Goal: Check status: Check status

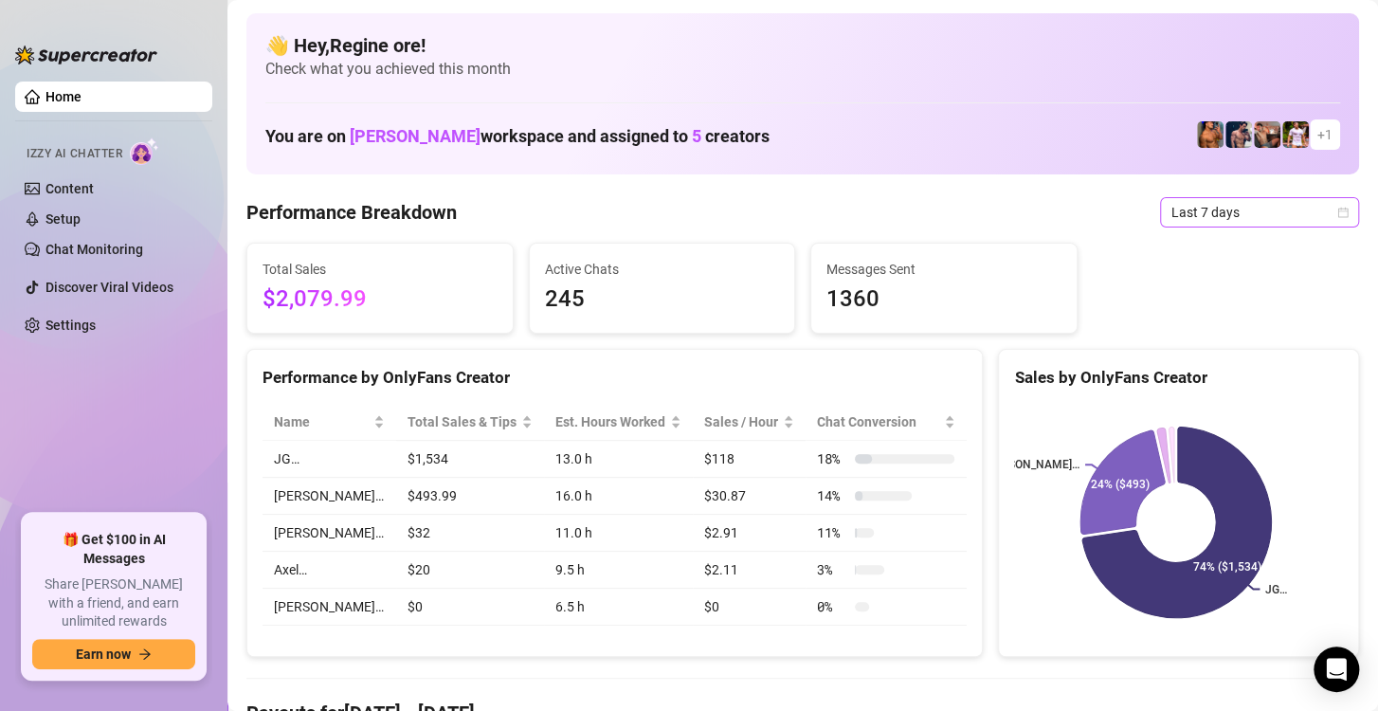
click at [1188, 206] on span "Last 7 days" at bounding box center [1259, 212] width 176 height 28
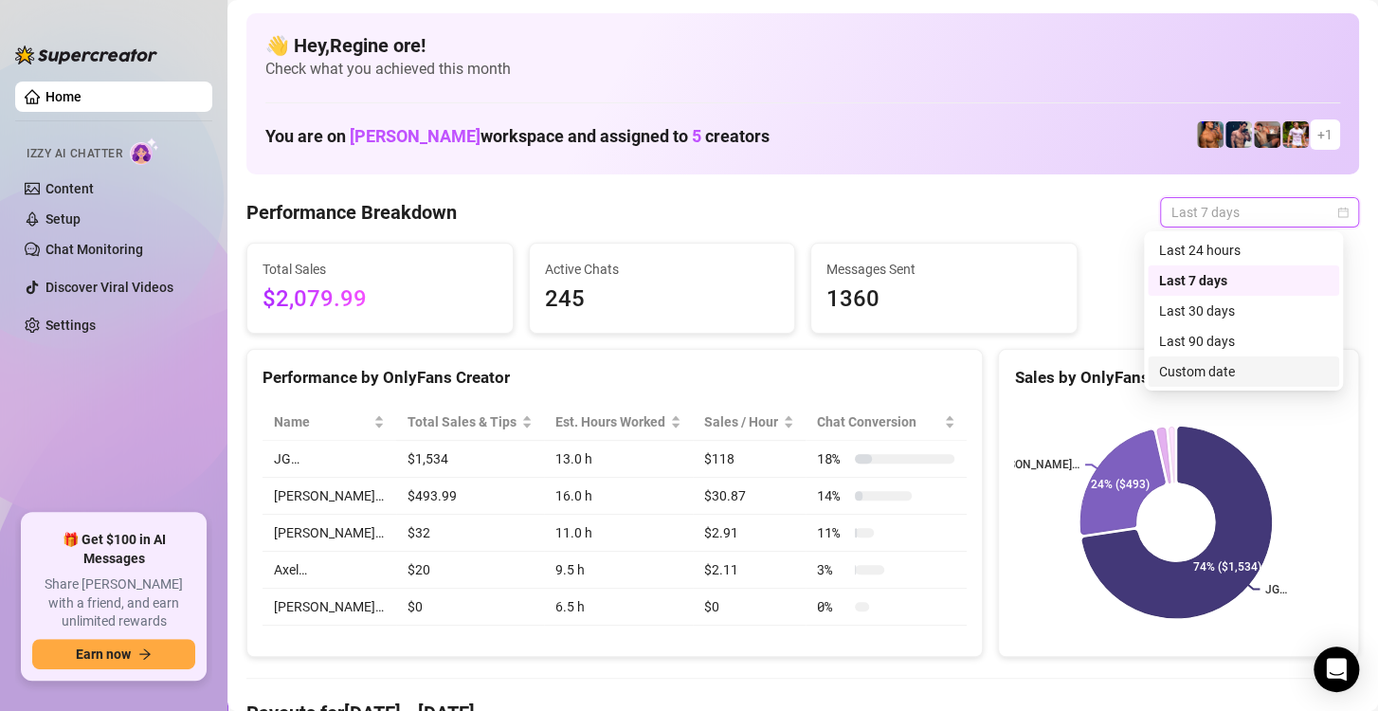
click at [1178, 371] on div "Custom date" at bounding box center [1243, 371] width 169 height 21
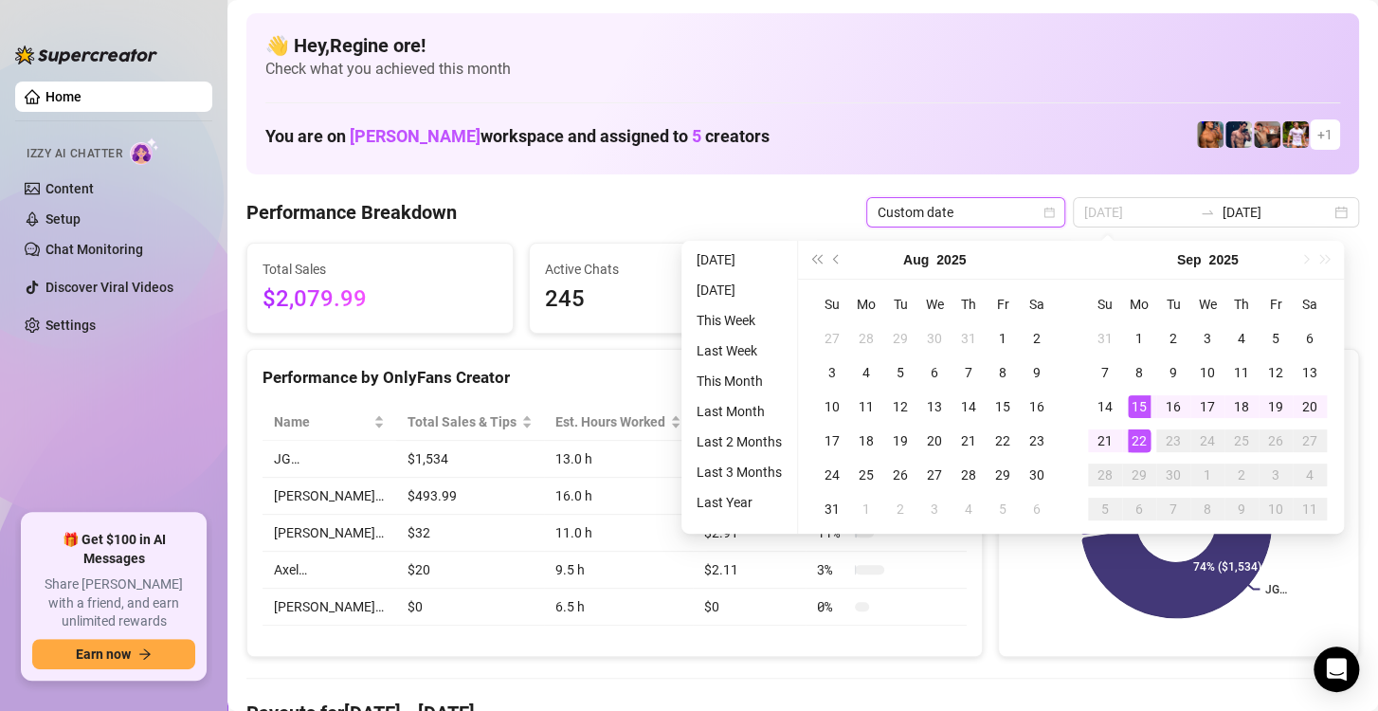
type input "[DATE]"
click at [1130, 440] on div "22" at bounding box center [1139, 440] width 23 height 23
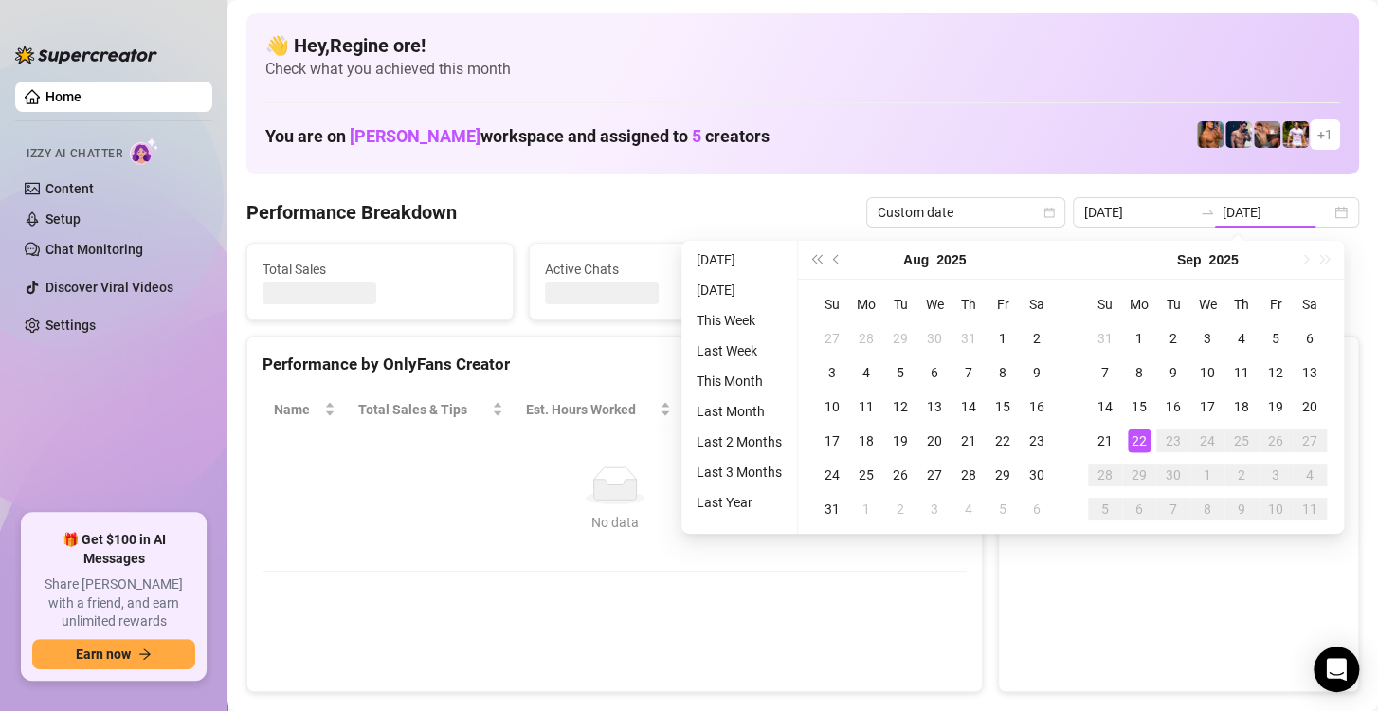
type input "[DATE]"
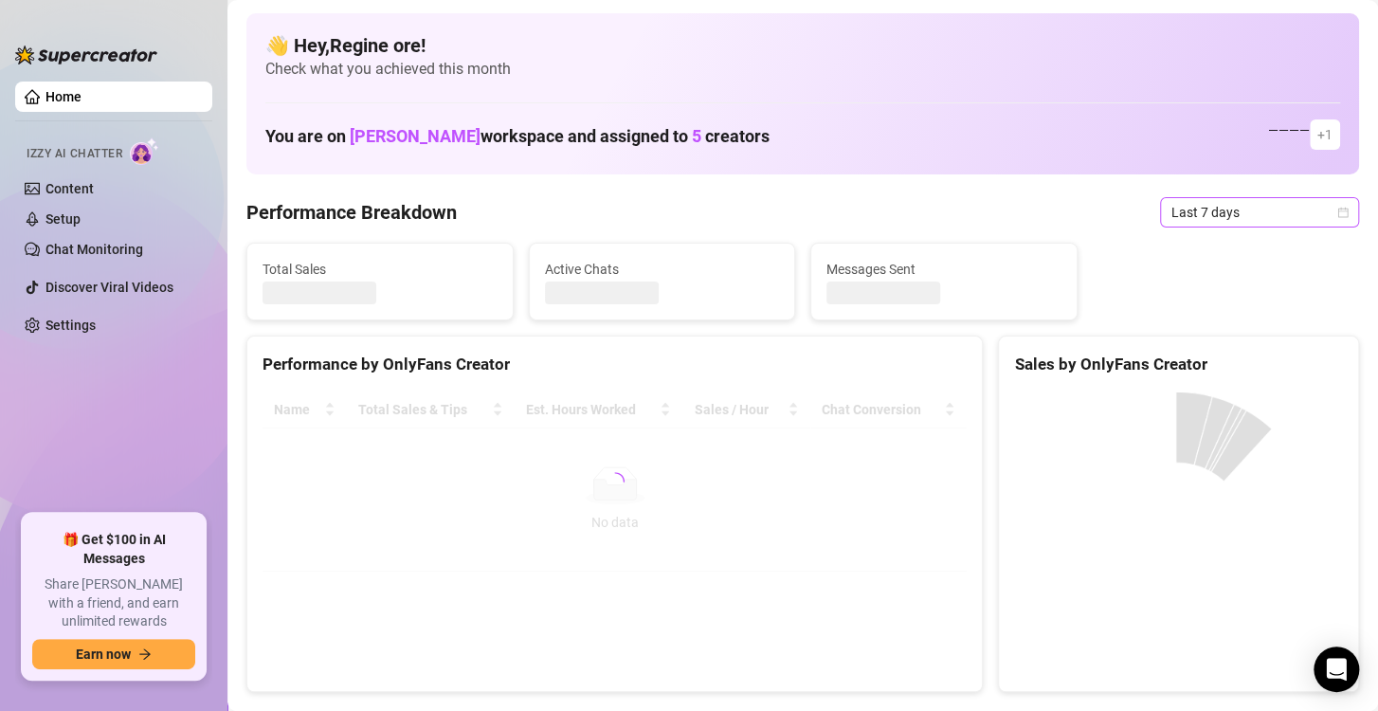
click at [1220, 219] on span "Last 7 days" at bounding box center [1259, 212] width 176 height 28
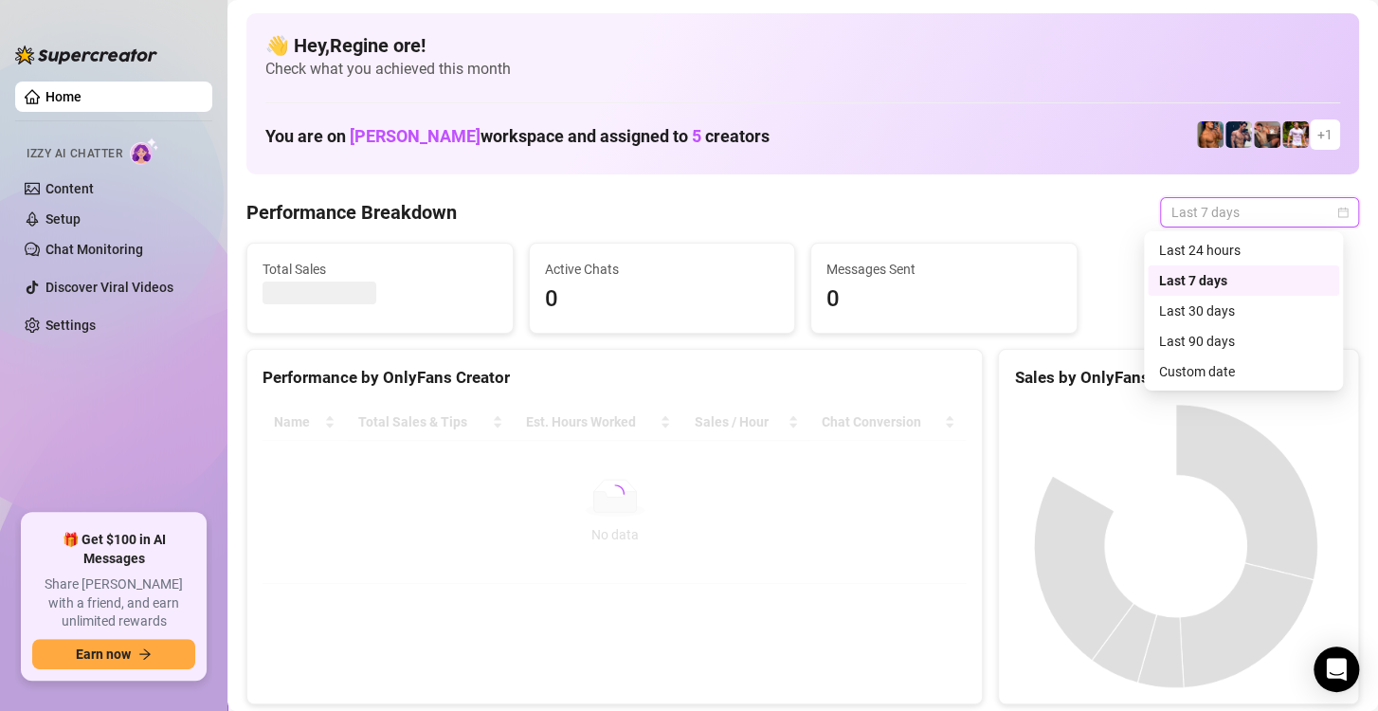
click at [1207, 371] on div "Custom date" at bounding box center [1243, 371] width 169 height 21
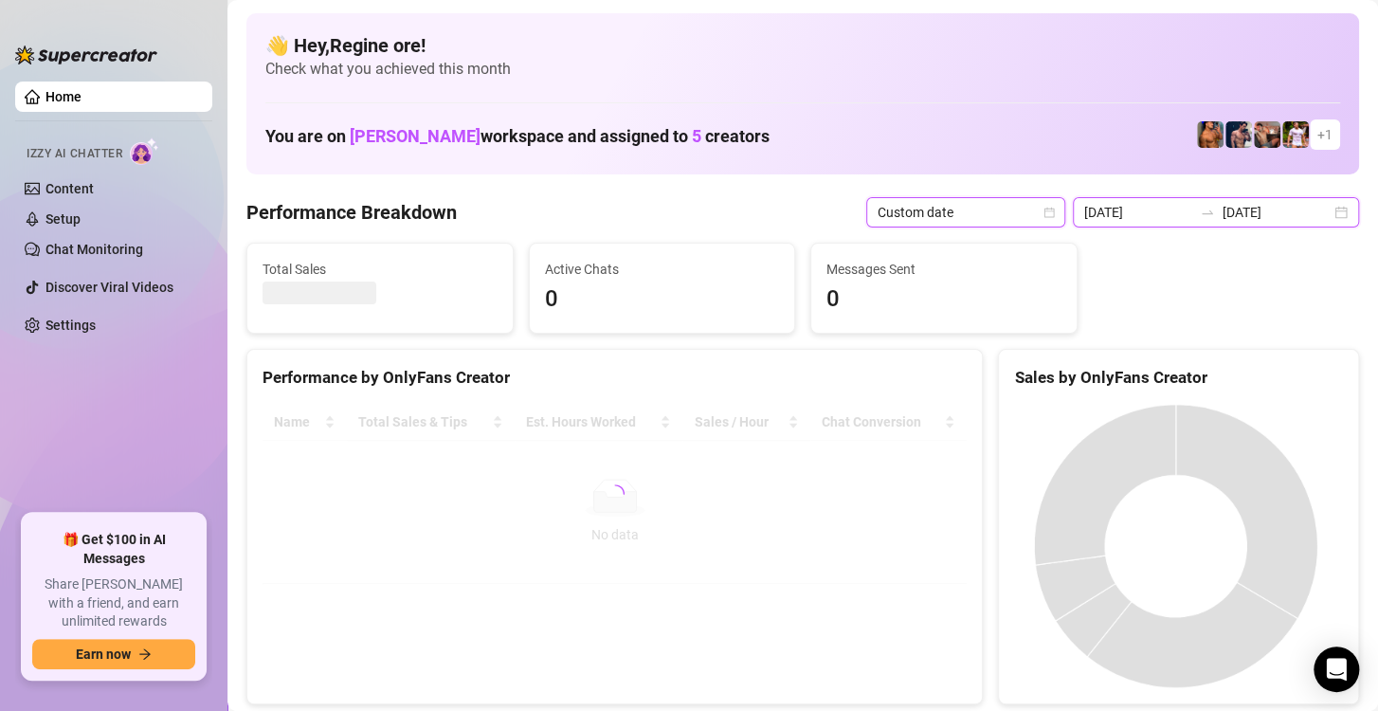
click at [1122, 202] on input "2025-09-10" at bounding box center [1138, 212] width 108 height 21
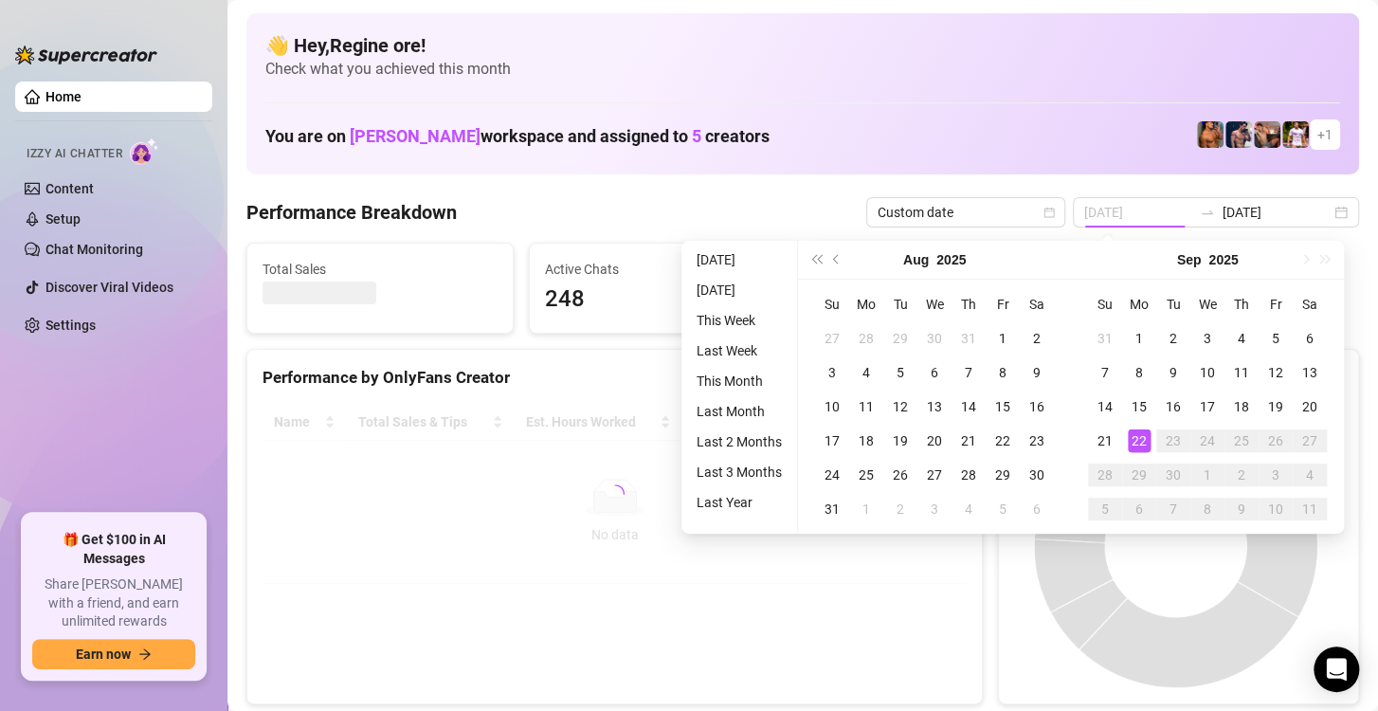
click at [1131, 436] on div "22" at bounding box center [1139, 440] width 23 height 23
type input "[DATE]"
click at [1131, 436] on div "22" at bounding box center [1139, 440] width 23 height 23
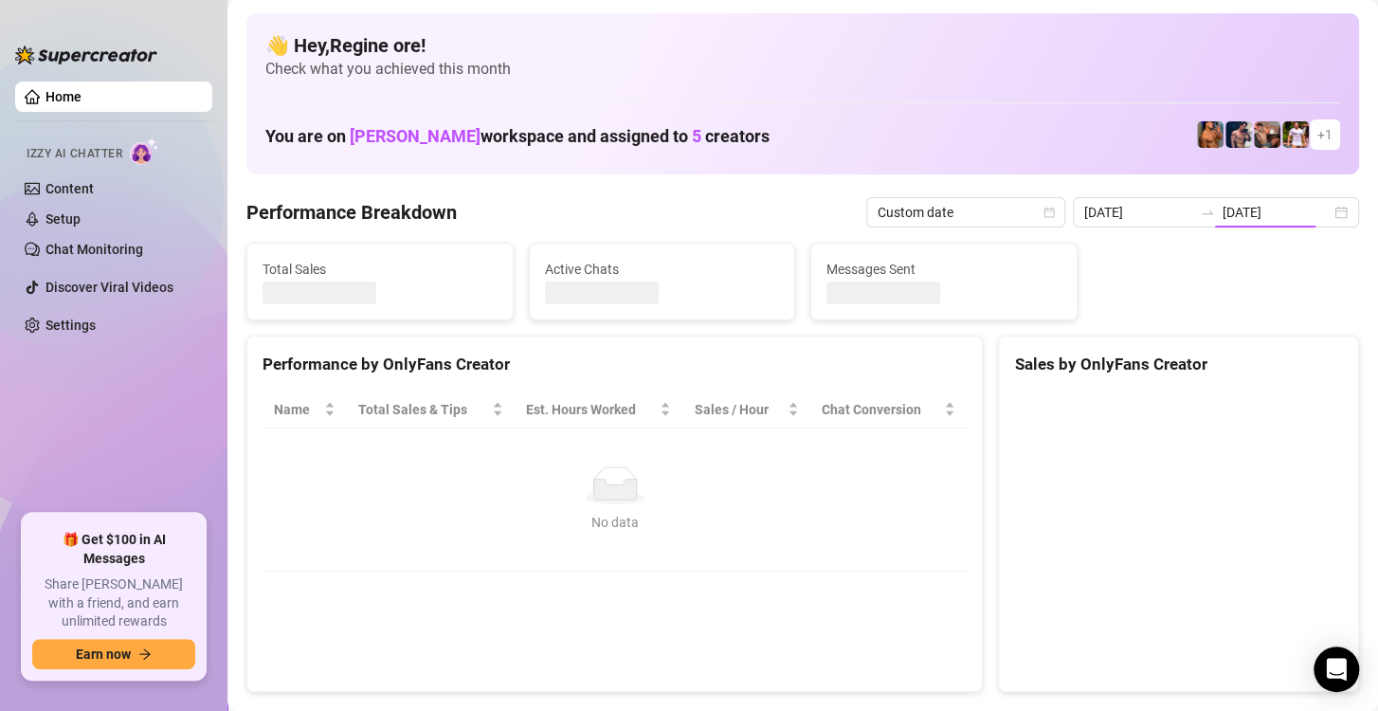
type input "[DATE]"
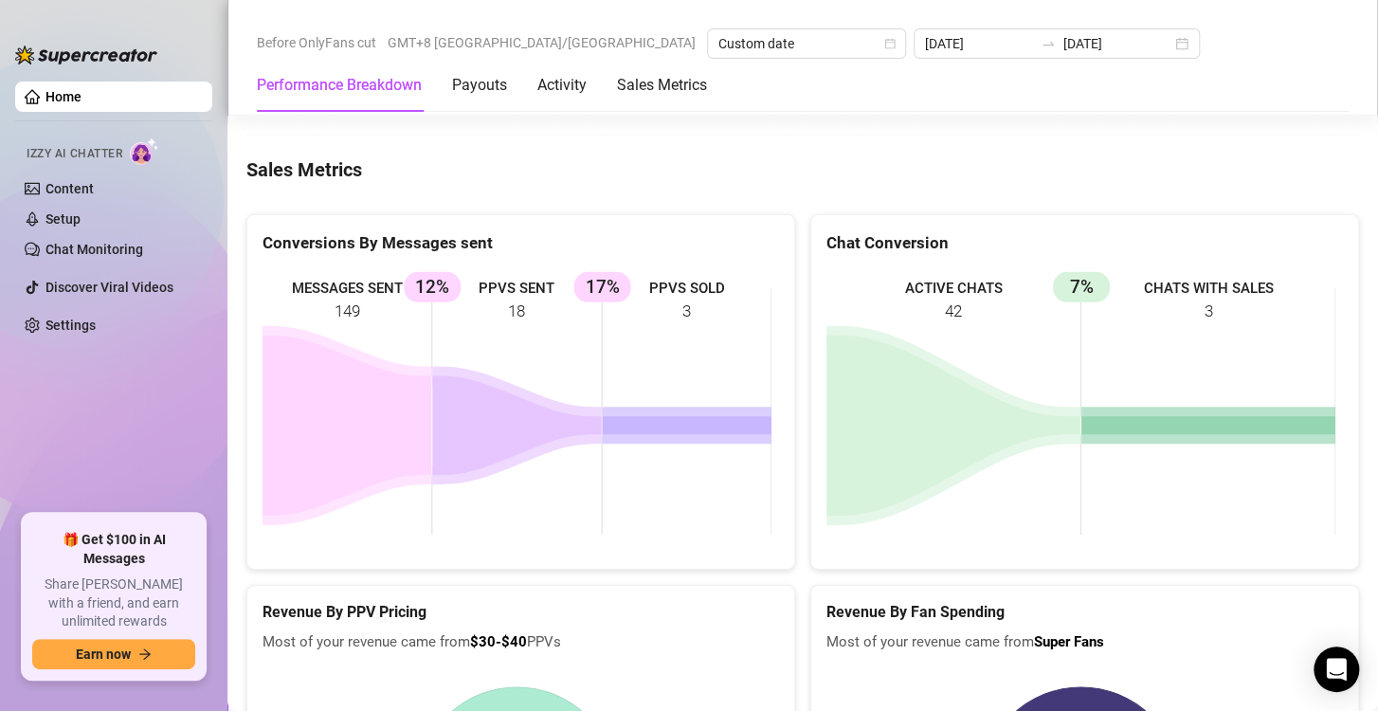
scroll to position [2464, 0]
